Goal: Find specific page/section: Find specific page/section

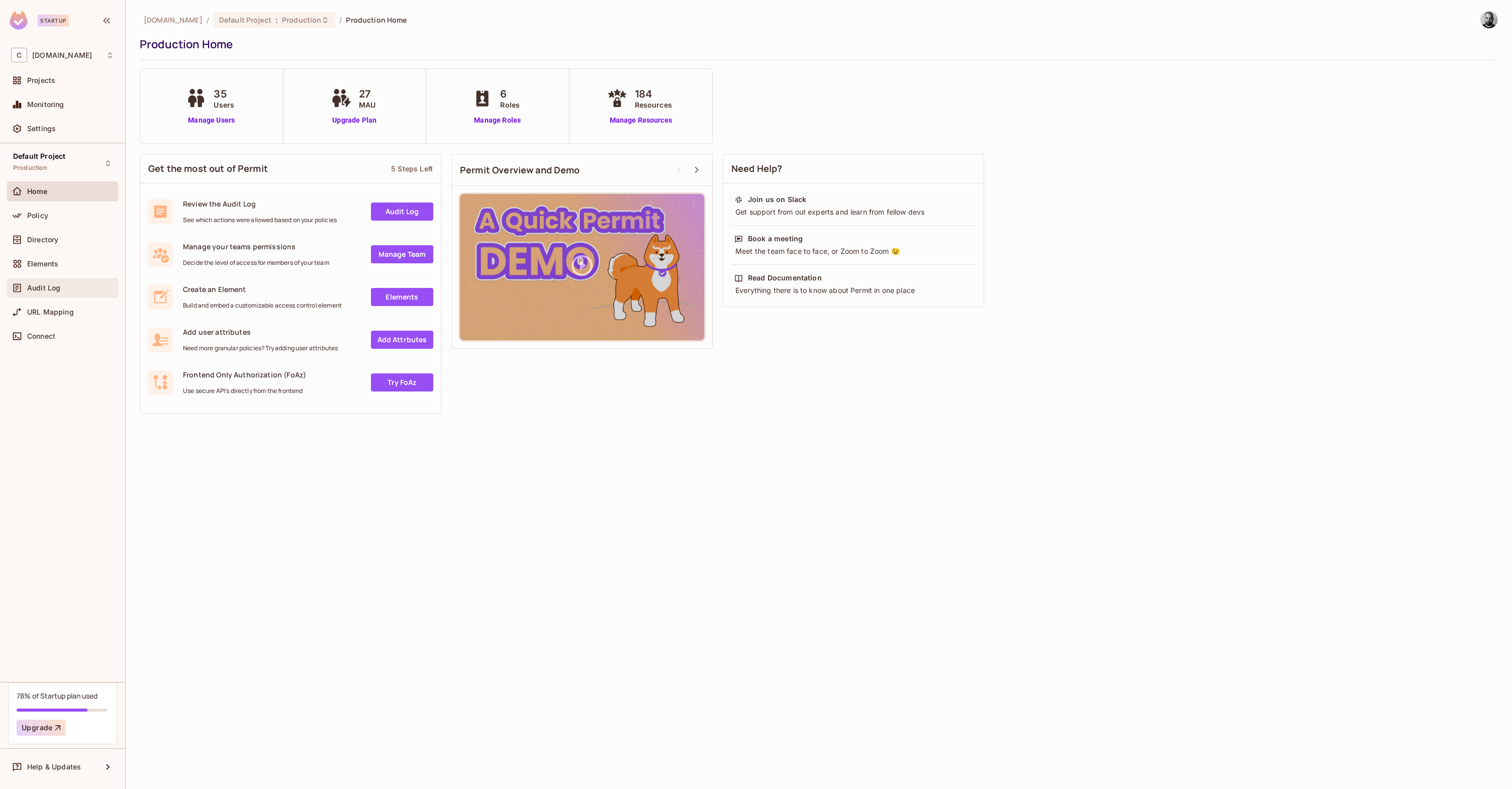
click at [48, 292] on div "Audit Log" at bounding box center [62, 288] width 103 height 12
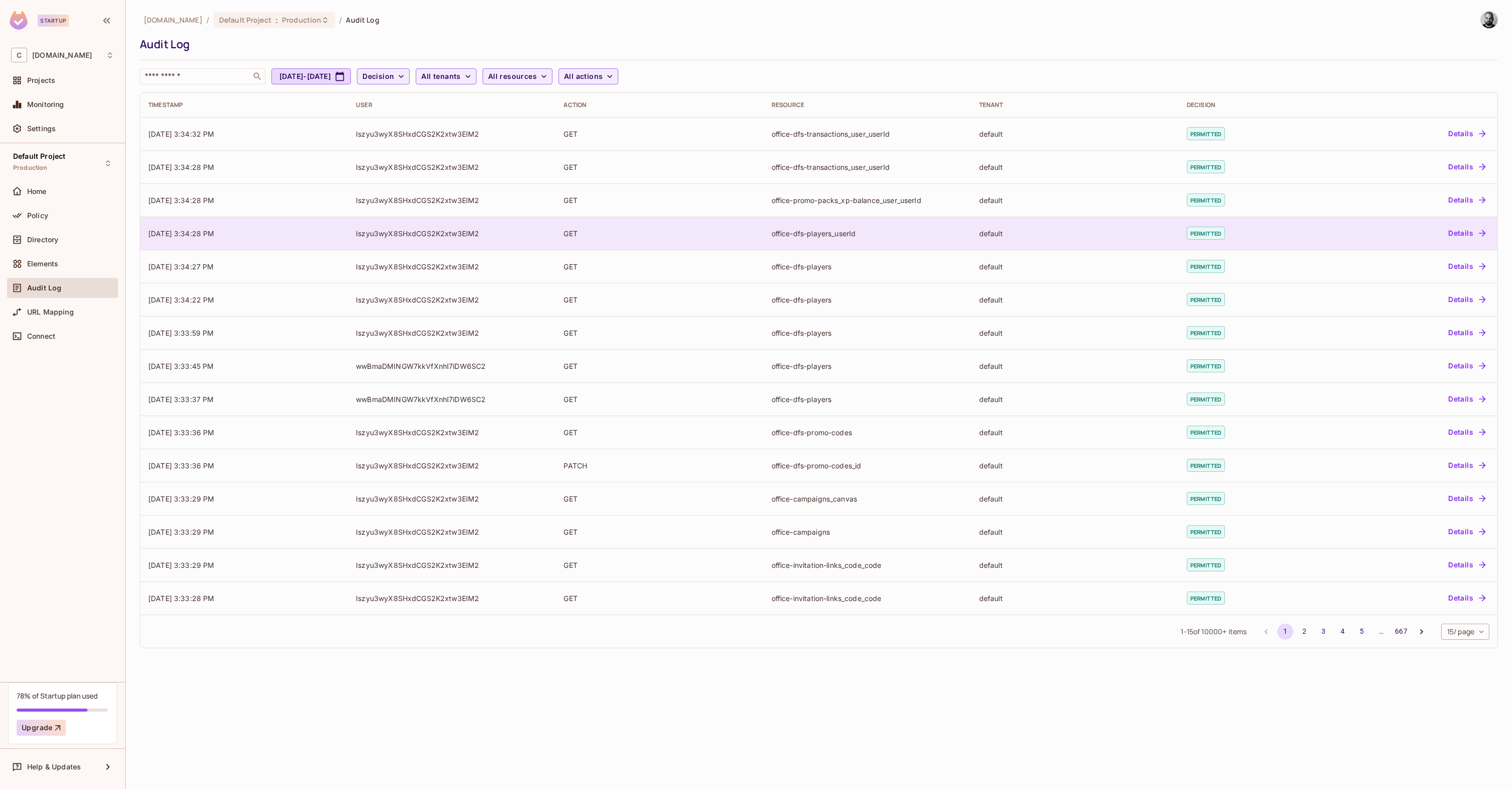
click at [600, 229] on div "GET" at bounding box center [659, 234] width 192 height 10
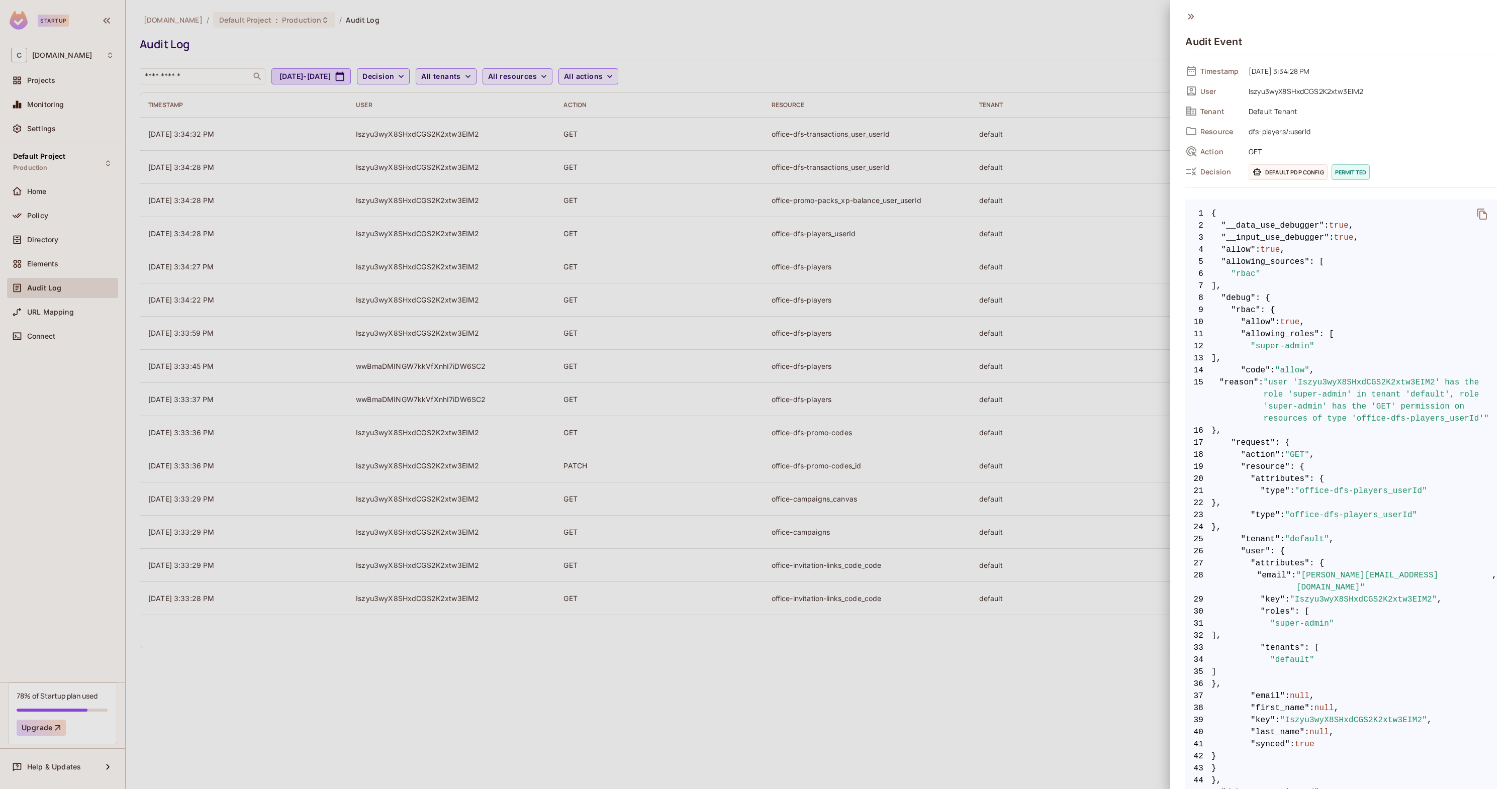
click at [918, 288] on div at bounding box center [756, 394] width 1512 height 789
